Goal: Task Accomplishment & Management: Use online tool/utility

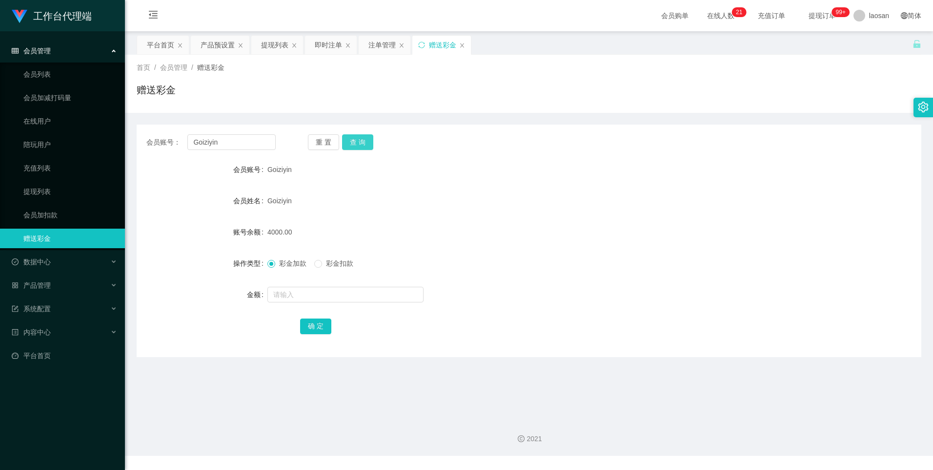
click at [361, 136] on button "查 询" at bounding box center [357, 142] width 31 height 16
click at [319, 296] on input "text" at bounding box center [346, 295] width 156 height 16
click at [386, 42] on div "注单管理" at bounding box center [382, 45] width 27 height 19
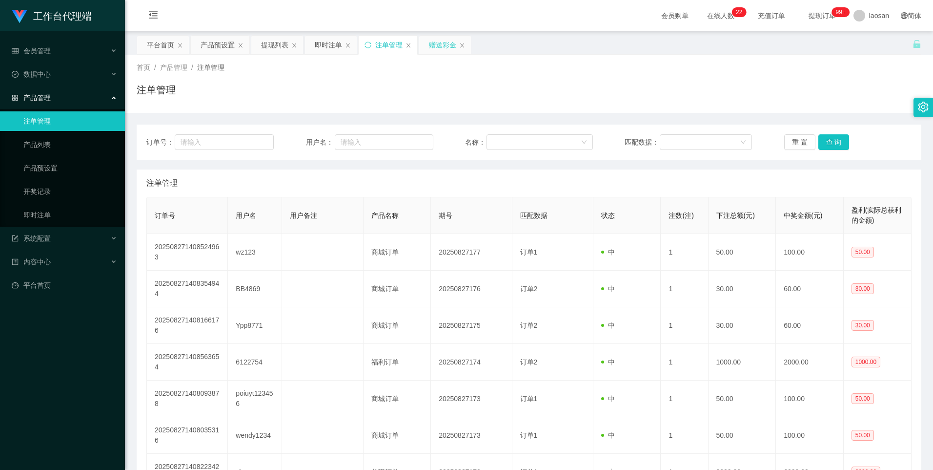
click at [432, 40] on div "赠送彩金" at bounding box center [442, 45] width 27 height 19
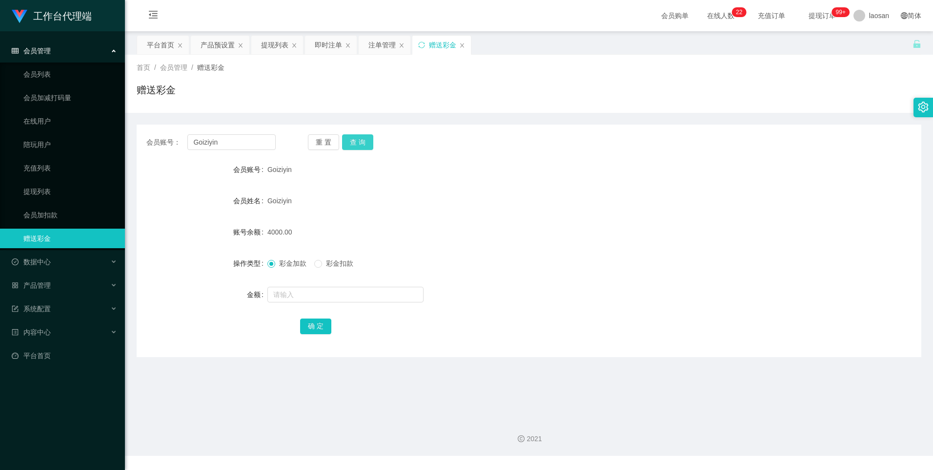
click at [366, 142] on button "查 询" at bounding box center [357, 142] width 31 height 16
click at [290, 296] on input "text" at bounding box center [346, 295] width 156 height 16
type input "2000"
click at [302, 336] on div "会员账号： Goiziyin 重 置 查 询 会员账号 Goiziyin 会员姓名 [PERSON_NAME] 账号余额 4000.00 操作类型 彩金加款 …" at bounding box center [529, 240] width 785 height 232
click at [310, 328] on button "确 定" at bounding box center [315, 326] width 31 height 16
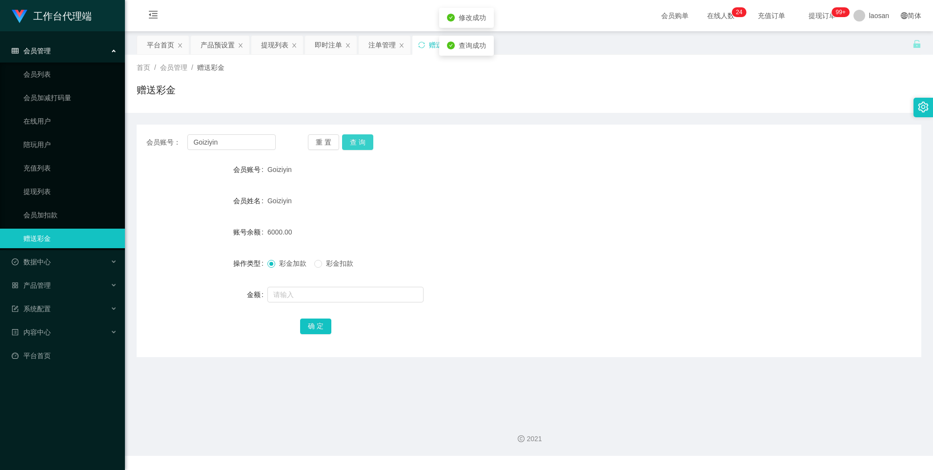
click at [355, 139] on button "查 询" at bounding box center [357, 142] width 31 height 16
click at [230, 47] on div "产品预设置" at bounding box center [218, 45] width 34 height 19
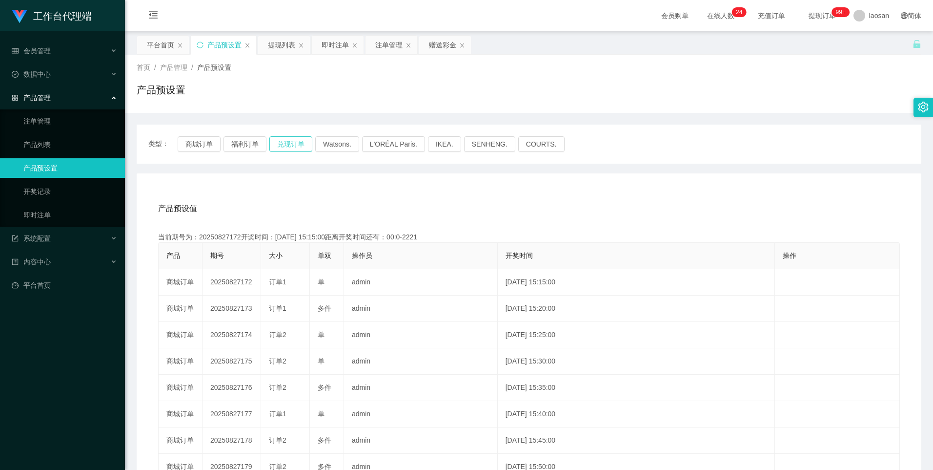
click at [282, 140] on button "兑现订单" at bounding box center [290, 144] width 43 height 16
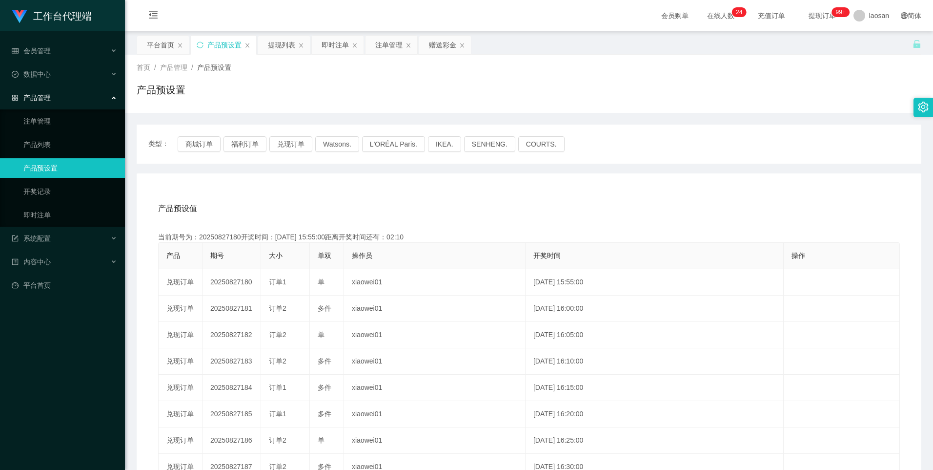
click at [311, 187] on div "产品预设值 添加期号 当前期号为：20250827180开奖时间：[DATE] 15:55:00距离开奖时间还有：02:10 产品 期号 大小 单双 操作员 …" at bounding box center [529, 374] width 785 height 402
click at [294, 144] on button "兑现订单" at bounding box center [290, 144] width 43 height 16
drag, startPoint x: 386, startPoint y: 47, endPoint x: 380, endPoint y: 60, distance: 14.0
click at [386, 48] on div "注单管理" at bounding box center [388, 45] width 27 height 19
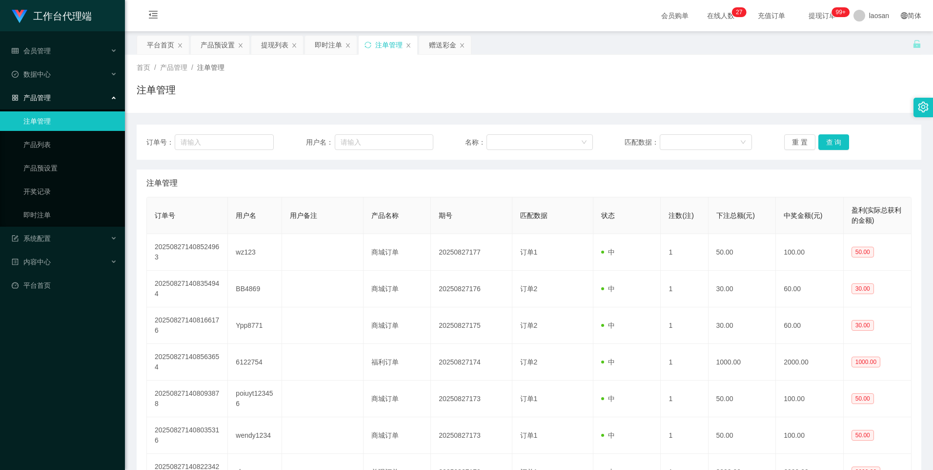
click at [371, 181] on div "注单管理" at bounding box center [528, 182] width 765 height 27
click at [355, 134] on div "订单号： 用户名： 名称： 匹配数据： 重 置 查 询" at bounding box center [529, 141] width 785 height 35
click at [357, 144] on input "text" at bounding box center [384, 142] width 99 height 16
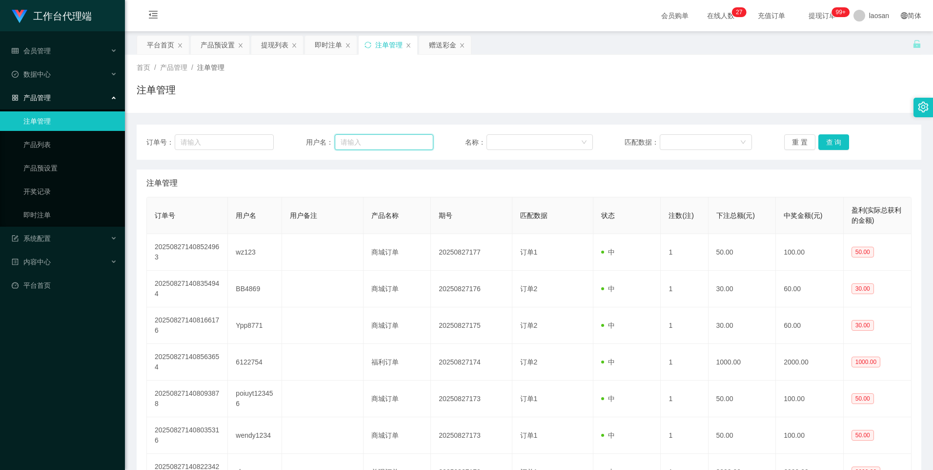
click at [357, 144] on input "text" at bounding box center [384, 142] width 99 height 16
drag, startPoint x: 448, startPoint y: 43, endPoint x: 435, endPoint y: 58, distance: 19.4
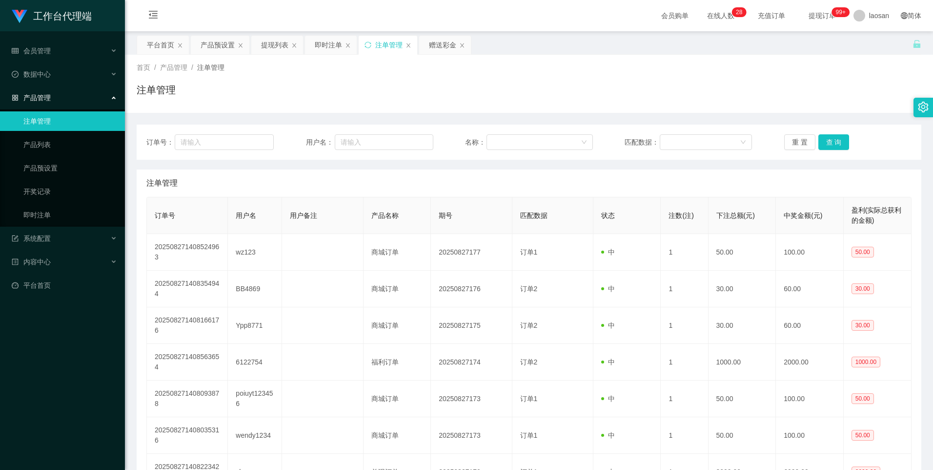
click at [448, 43] on div "赠送彩金" at bounding box center [442, 45] width 27 height 19
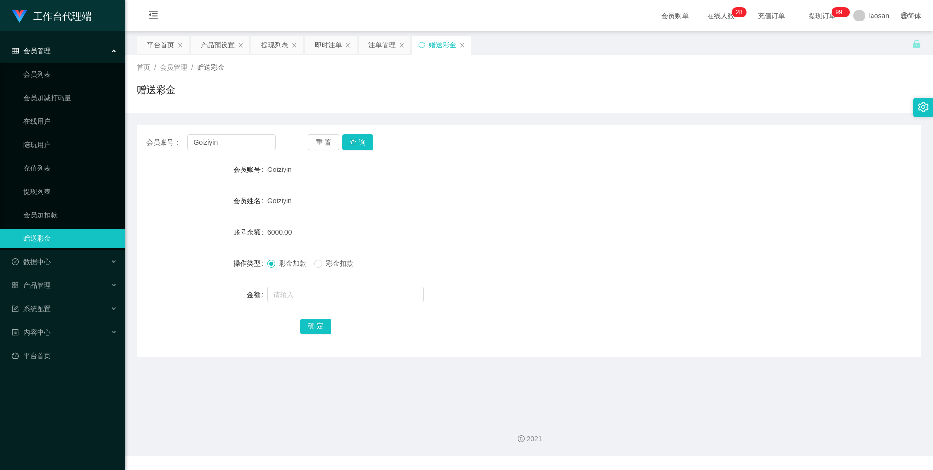
click at [275, 200] on span "Goiziyin" at bounding box center [280, 201] width 24 height 8
copy span "Goiziyin"
click at [382, 45] on div "注单管理" at bounding box center [382, 45] width 27 height 19
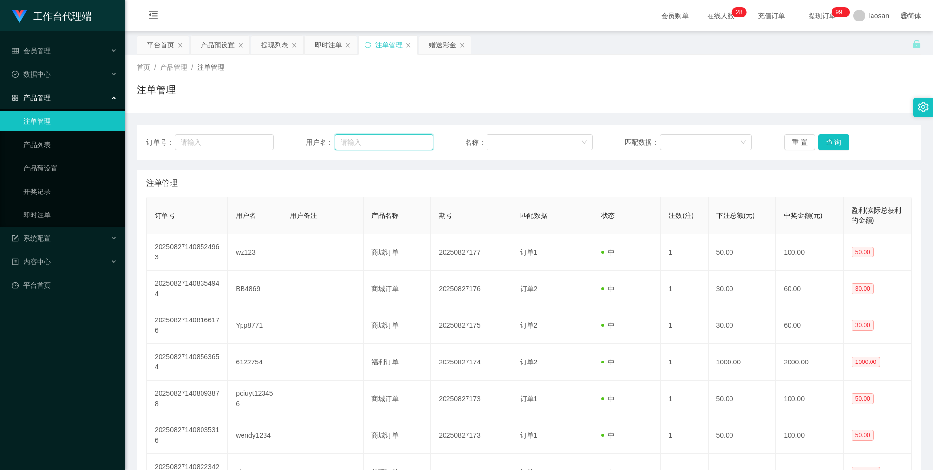
click at [393, 148] on input "text" at bounding box center [384, 142] width 99 height 16
paste input "Goiziyin"
type input "Goiziyin"
click at [822, 139] on button "查 询" at bounding box center [834, 142] width 31 height 16
click at [839, 147] on button "查 询" at bounding box center [834, 142] width 31 height 16
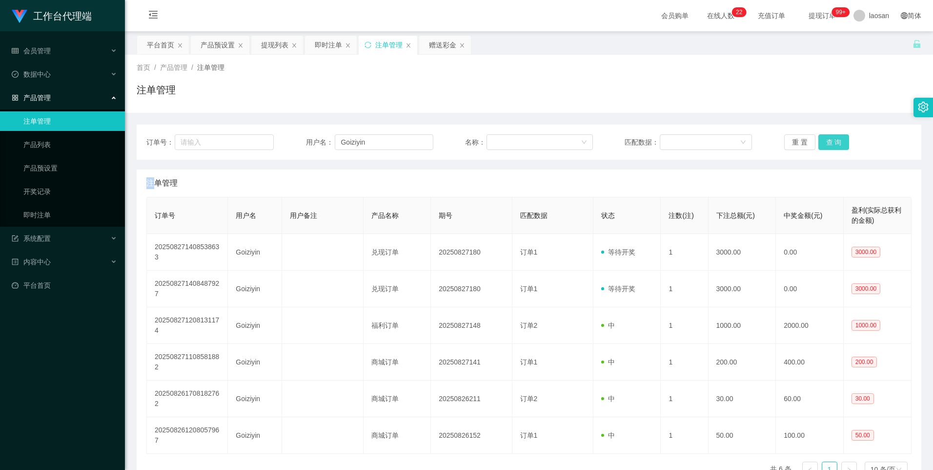
click at [839, 147] on div "重 置 查 询" at bounding box center [847, 142] width 127 height 16
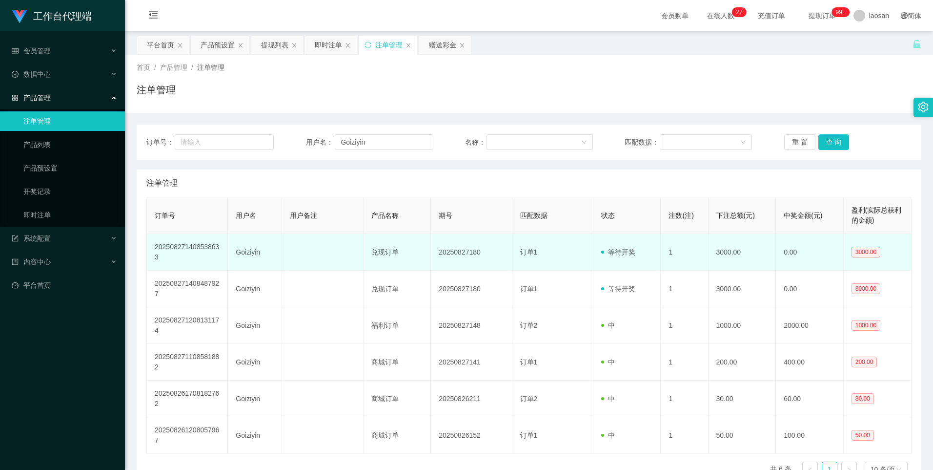
click at [455, 251] on td "20250827180" at bounding box center [471, 252] width 81 height 37
copy td "20250827180"
click at [258, 255] on td "Goiziyin" at bounding box center [255, 252] width 54 height 37
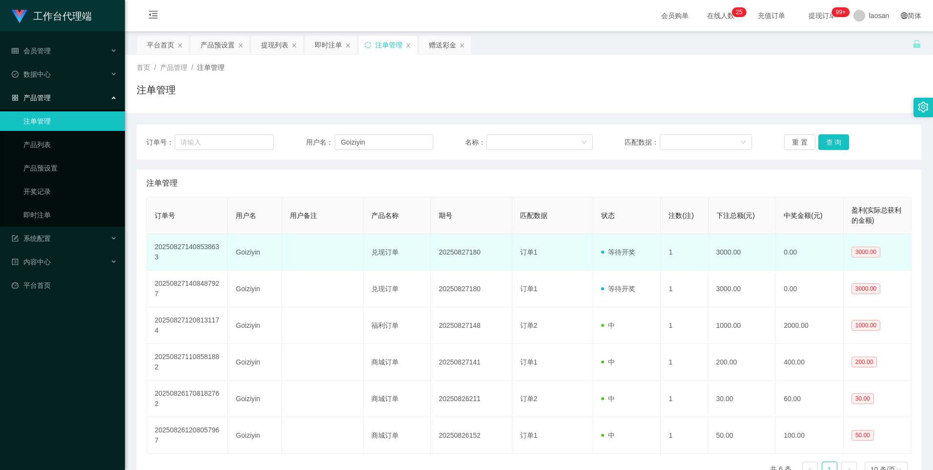
click at [245, 254] on td "Goiziyin" at bounding box center [255, 252] width 54 height 37
copy td "Goiziyin"
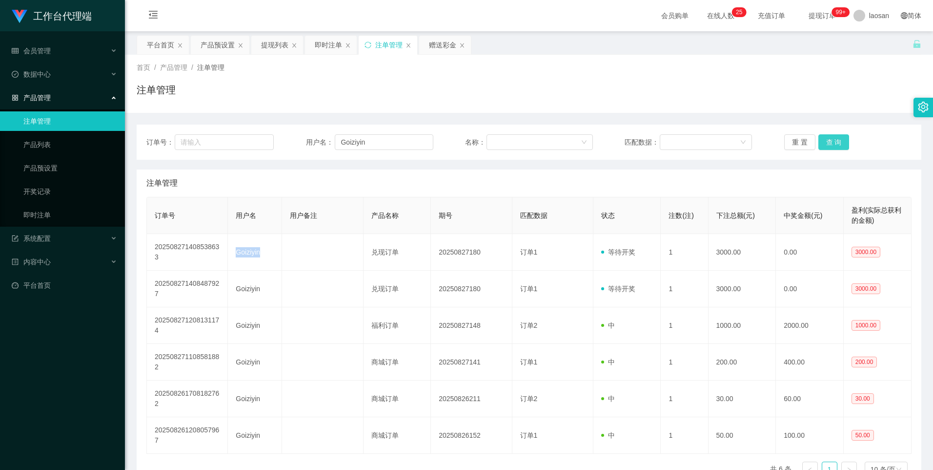
click at [828, 144] on button "查 询" at bounding box center [834, 142] width 31 height 16
click at [828, 144] on div "重 置 查 询" at bounding box center [847, 142] width 127 height 16
drag, startPoint x: 863, startPoint y: 3, endPoint x: 875, endPoint y: -27, distance: 32.6
click at [875, 0] on html "工作台代理端 会员管理 会员列表 会员加减打码量 在线用户 陪玩用户 充值列表 提现列表 会员加扣款 赠送彩金 数据中心 产品管理 注单管理 产品列表 产品预…" at bounding box center [466, 235] width 933 height 470
click at [834, 147] on button "查 询" at bounding box center [834, 142] width 31 height 16
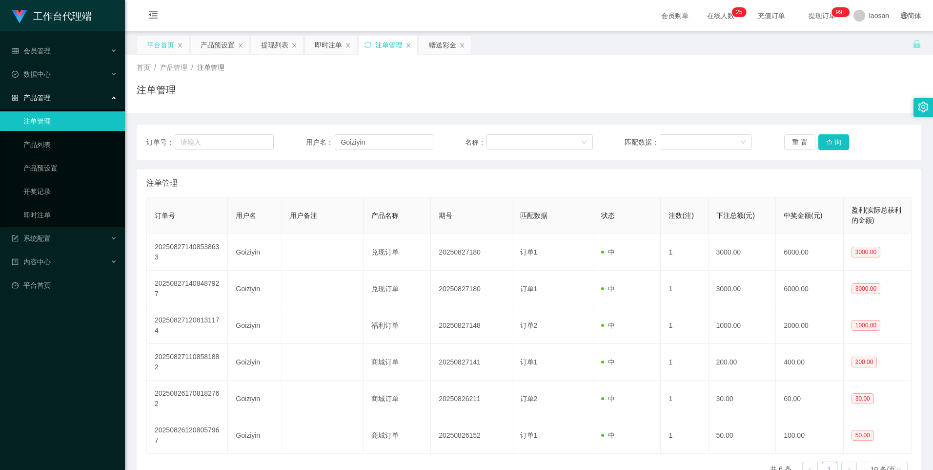
click at [164, 45] on div "平台首页" at bounding box center [160, 45] width 27 height 19
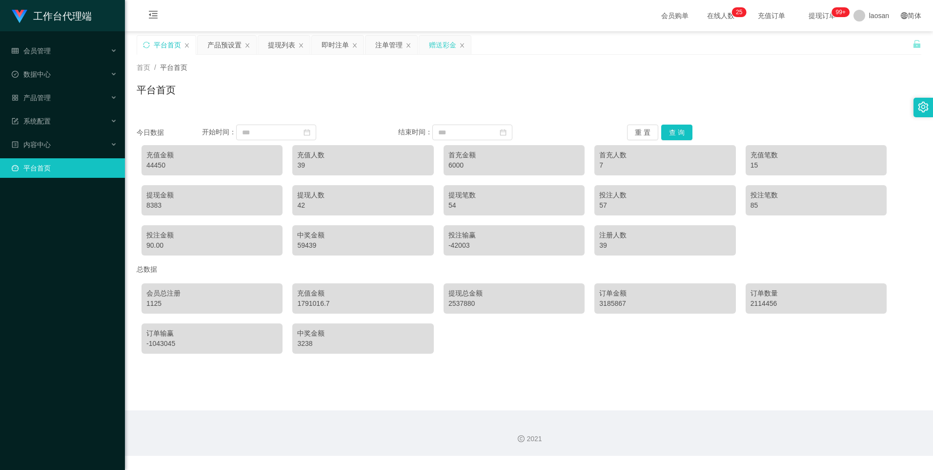
drag, startPoint x: 434, startPoint y: 41, endPoint x: 434, endPoint y: 47, distance: 5.9
click at [434, 43] on div "赠送彩金" at bounding box center [442, 45] width 27 height 19
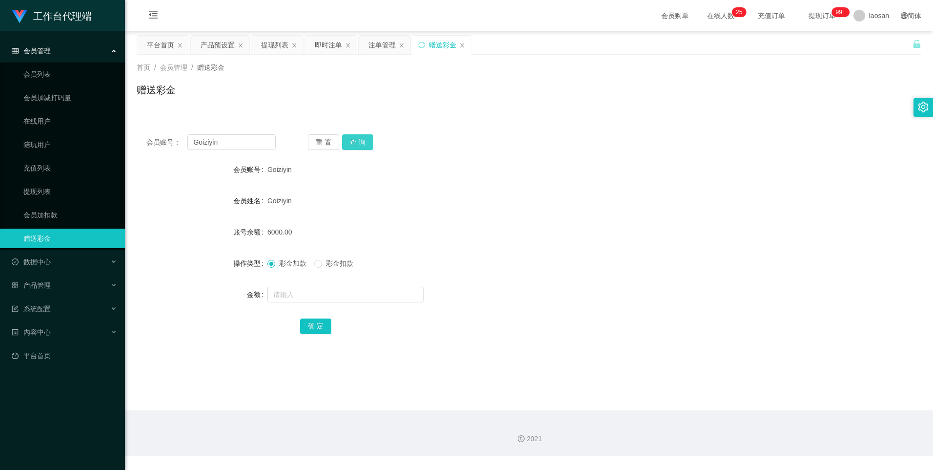
click at [365, 137] on button "查 询" at bounding box center [357, 142] width 31 height 16
click at [365, 137] on div "重 置 查 询" at bounding box center [372, 142] width 129 height 16
click at [287, 197] on span "Goiziyin" at bounding box center [280, 201] width 24 height 8
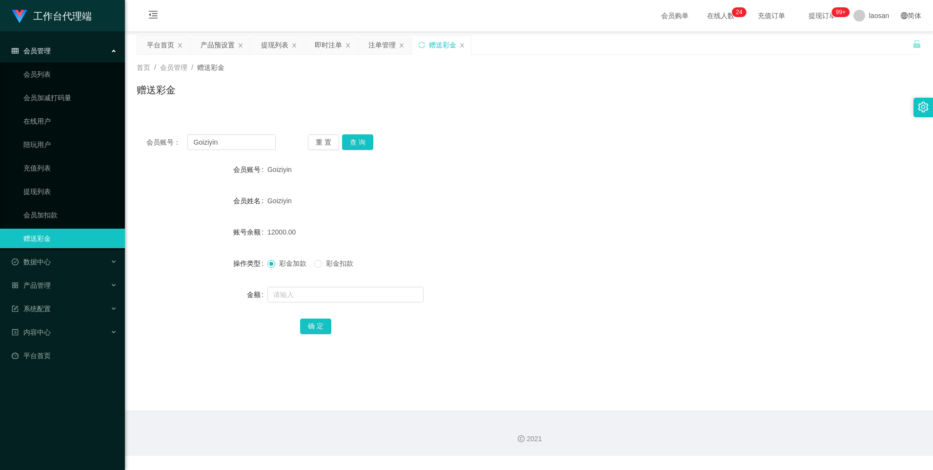
copy span "Goiziyin"
click at [285, 210] on div "Goiziyin" at bounding box center [497, 201] width 458 height 20
click at [280, 168] on span "Goiziyin" at bounding box center [280, 169] width 24 height 8
copy span "Goiziyin"
